Goal: Task Accomplishment & Management: Use online tool/utility

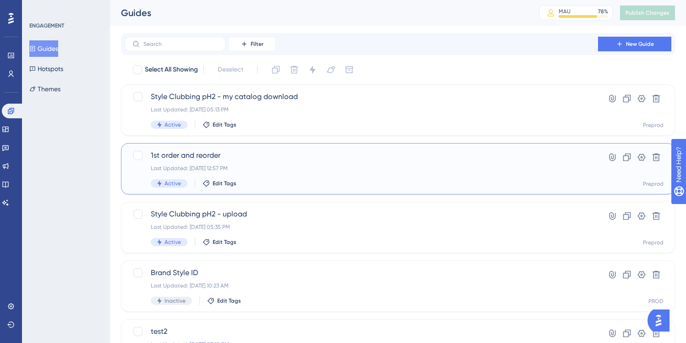
click at [271, 149] on div "1st order and reorder Last Updated: [DATE] 12:57 PM Active Edit Tags Hyperlink …" at bounding box center [398, 168] width 554 height 51
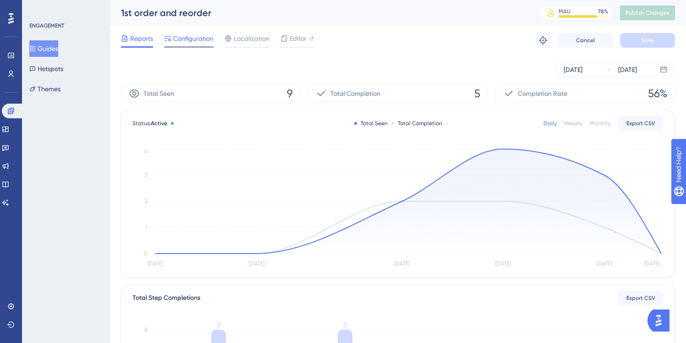
click at [191, 41] on span "Configuration" at bounding box center [193, 38] width 40 height 11
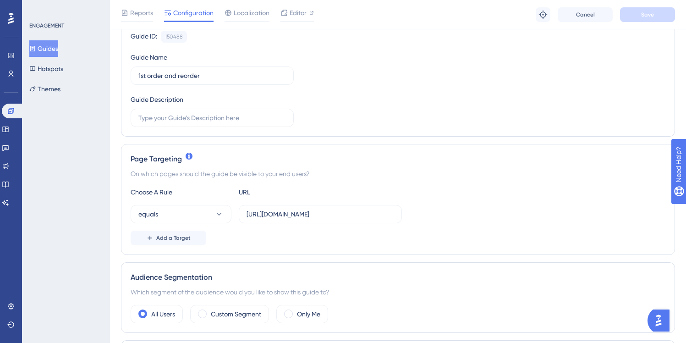
scroll to position [95, 0]
click at [269, 206] on label "[URL][DOMAIN_NAME]" at bounding box center [320, 213] width 163 height 18
click at [269, 208] on input "[URL][DOMAIN_NAME]" at bounding box center [321, 213] width 148 height 10
click at [269, 212] on input "[URL][DOMAIN_NAME]" at bounding box center [321, 213] width 148 height 10
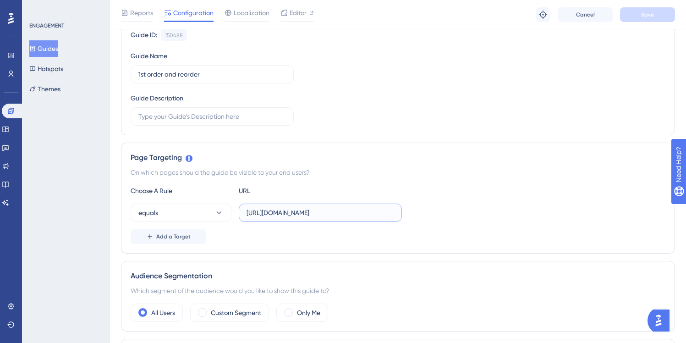
paste input "text"
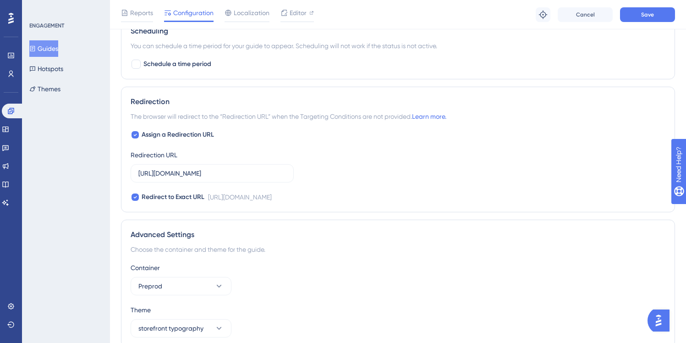
scroll to position [698, 0]
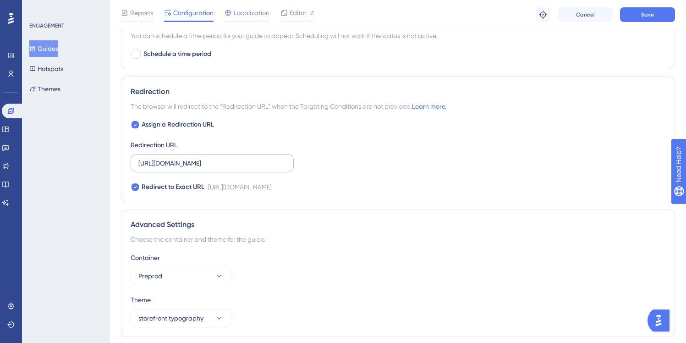
type input "[URL][DOMAIN_NAME]"
click at [240, 166] on input "[URL][DOMAIN_NAME]" at bounding box center [212, 163] width 148 height 10
paste input "text"
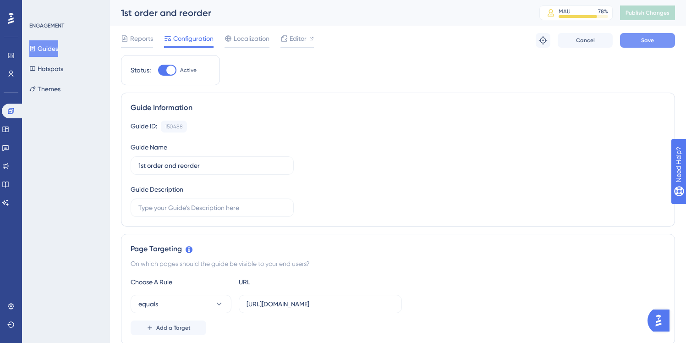
type input "[URL][DOMAIN_NAME]"
click at [646, 41] on span "Save" at bounding box center [647, 40] width 13 height 7
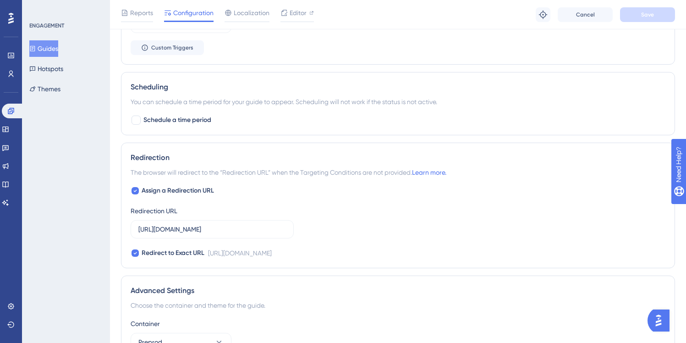
scroll to position [729, 0]
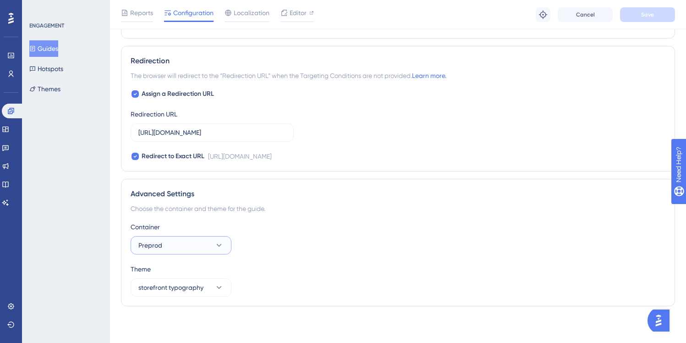
click at [185, 252] on button "Preprod" at bounding box center [181, 245] width 101 height 18
click at [161, 278] on span "PROD" at bounding box center [152, 273] width 17 height 11
click at [655, 19] on button "Save" at bounding box center [647, 14] width 55 height 15
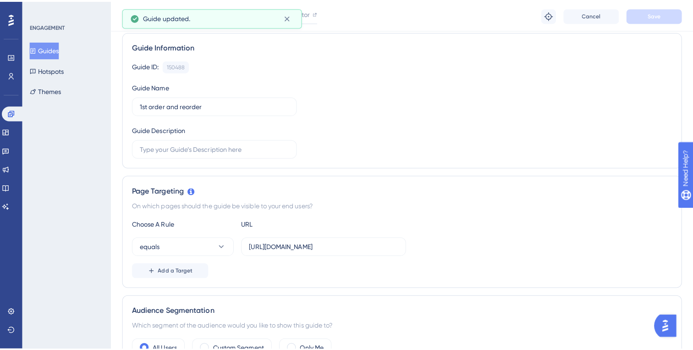
scroll to position [0, 0]
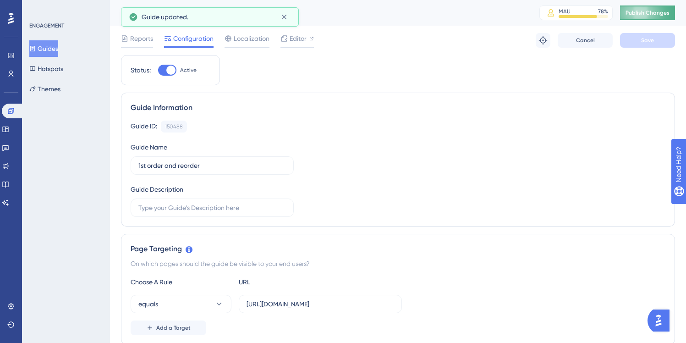
click at [639, 8] on button "Publish Changes" at bounding box center [647, 13] width 55 height 15
